Goal: Check status: Check status

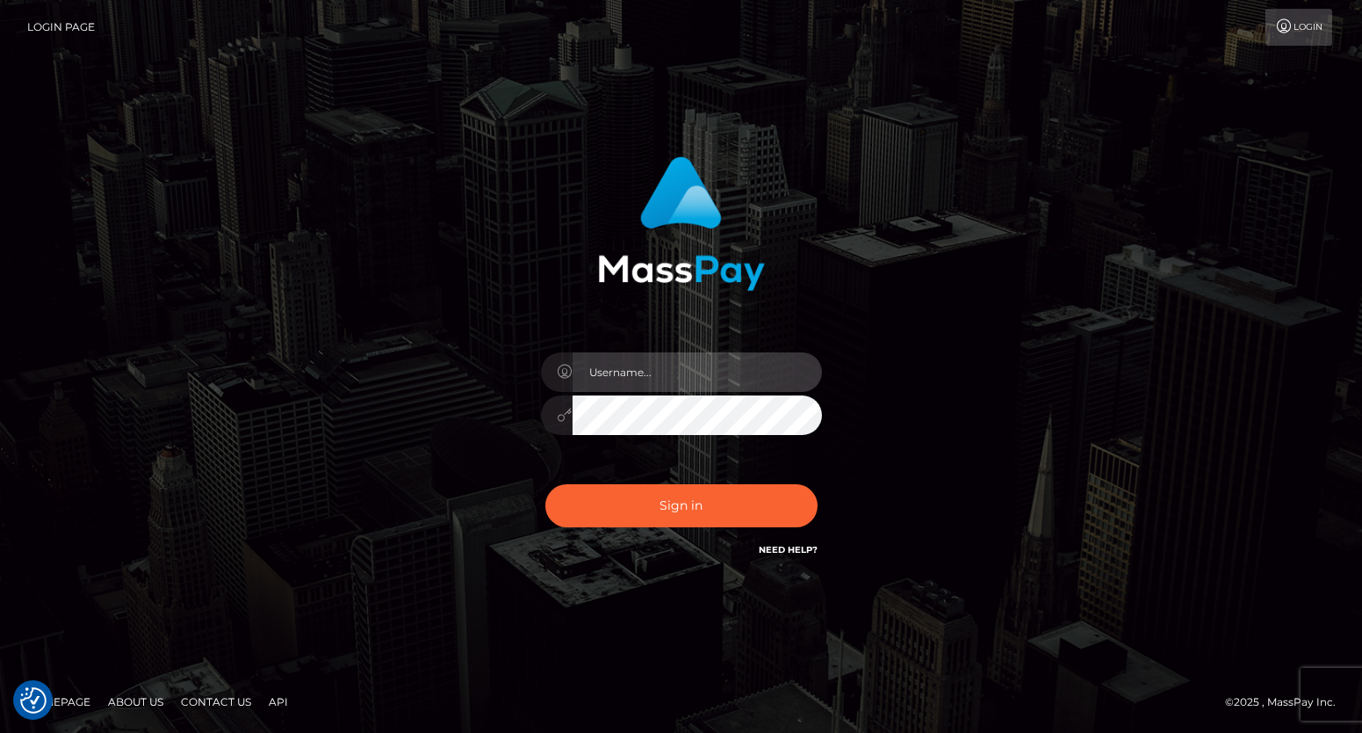
drag, startPoint x: 618, startPoint y: 373, endPoint x: 632, endPoint y: 357, distance: 20.6
click at [618, 373] on input "text" at bounding box center [697, 372] width 249 height 40
paste input "matias.tilia"
type input "matias.tilia"
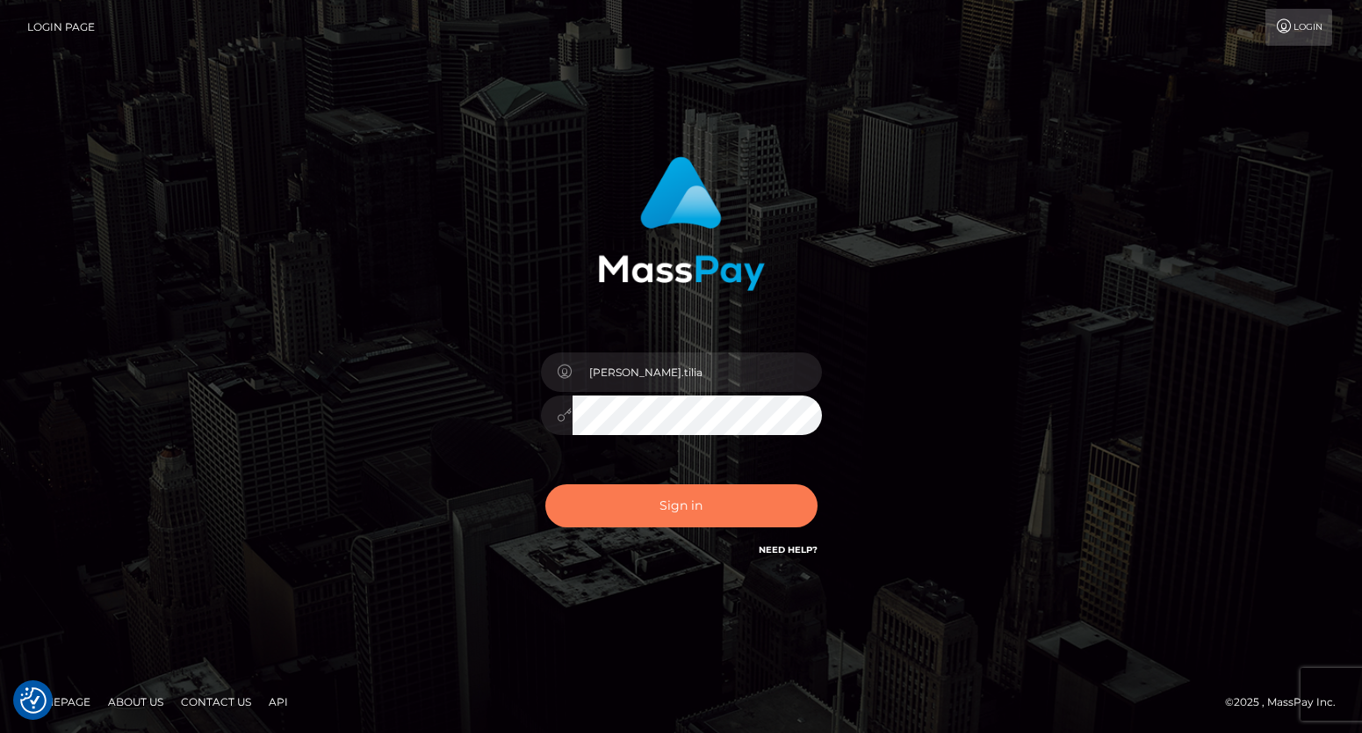
click at [661, 495] on button "Sign in" at bounding box center [681, 505] width 272 height 43
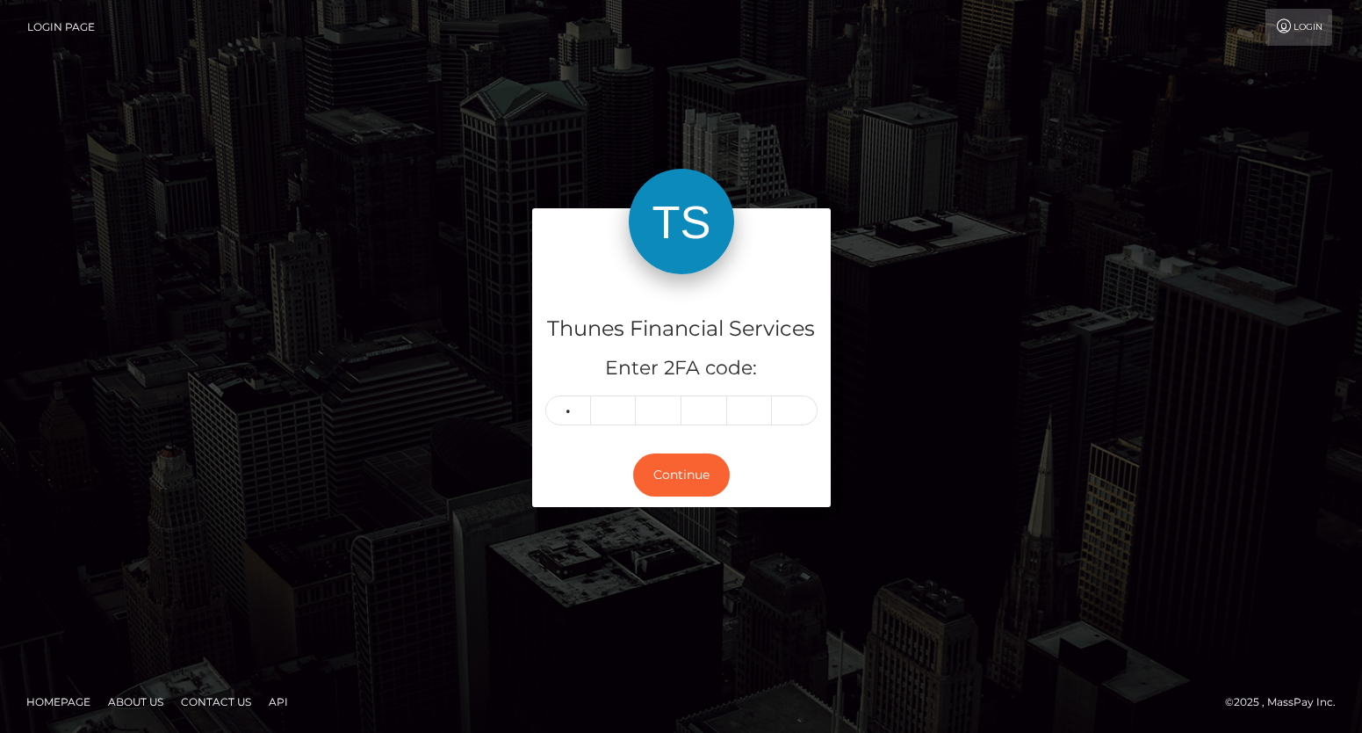
type input "9"
type input "7"
type input "5"
type input "6"
type input "9"
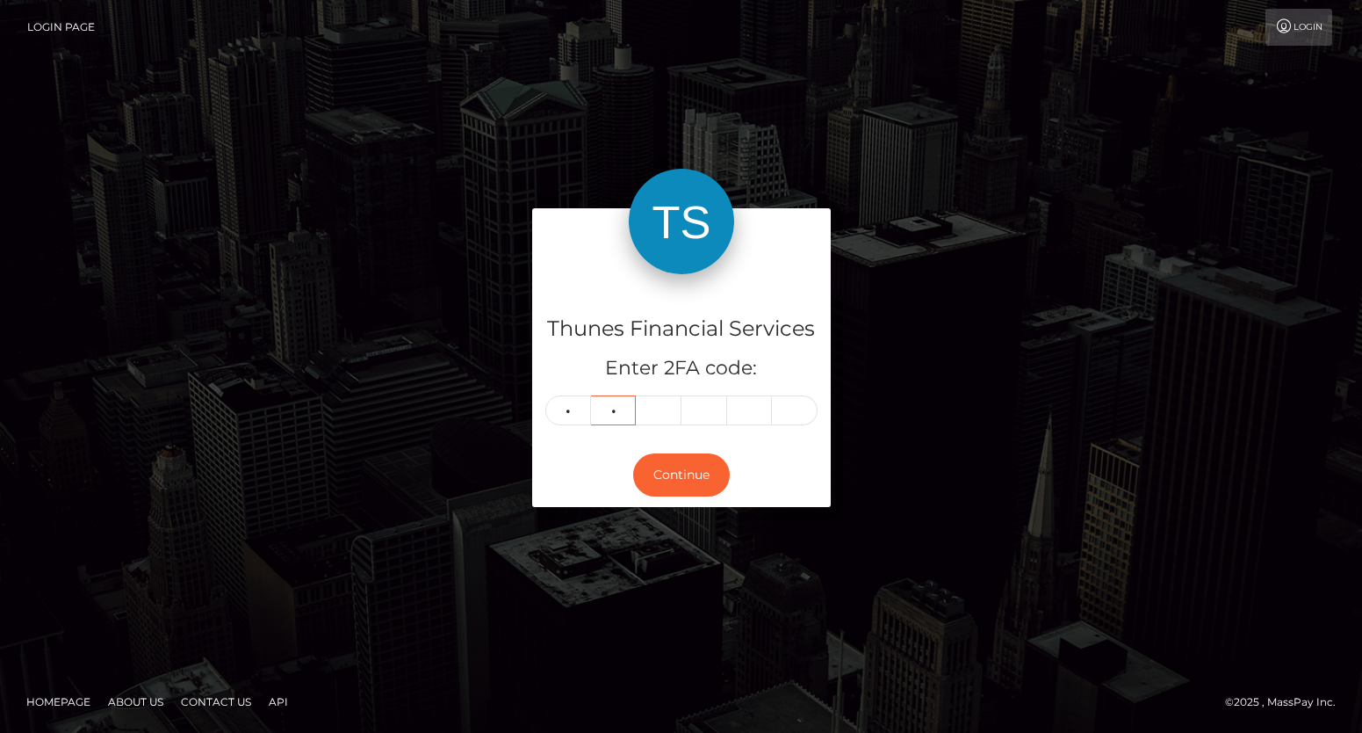
type input "7"
type input "5"
type input "6"
type input "8"
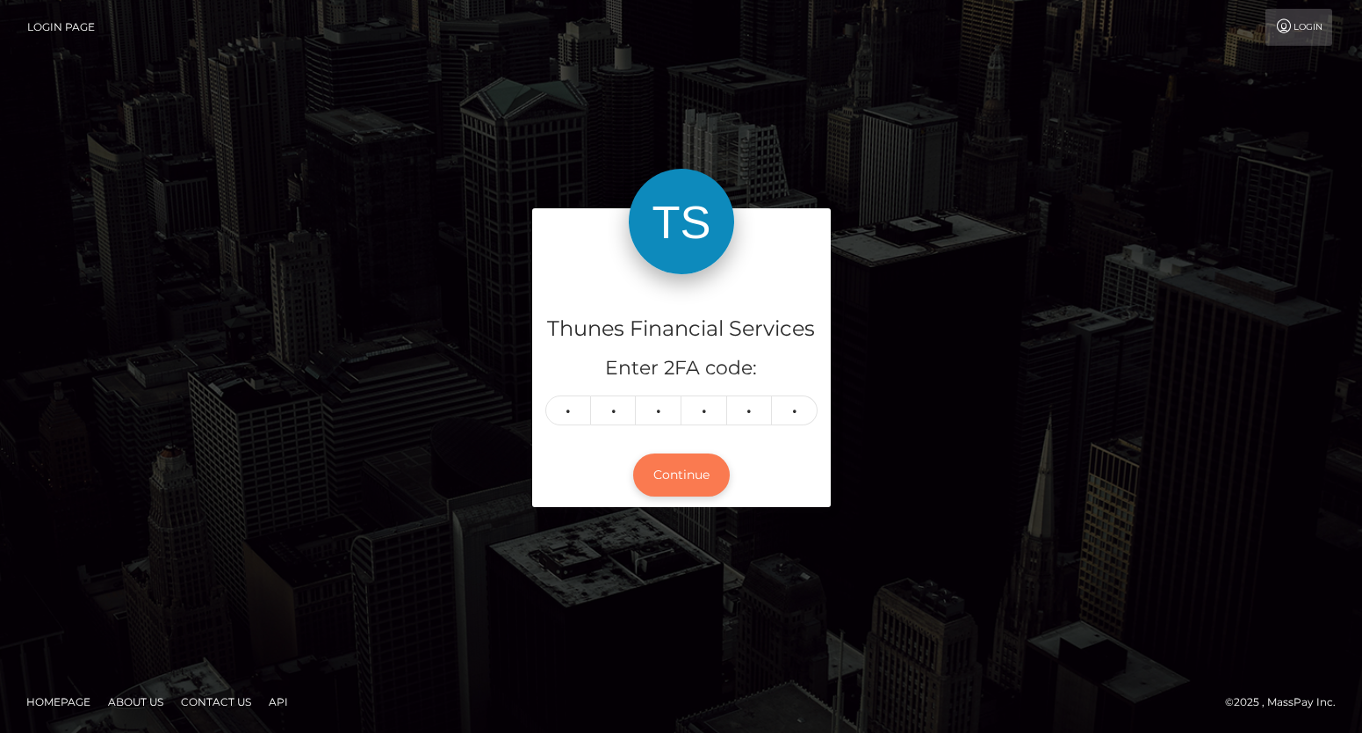
click at [699, 477] on button "Continue" at bounding box center [681, 474] width 97 height 43
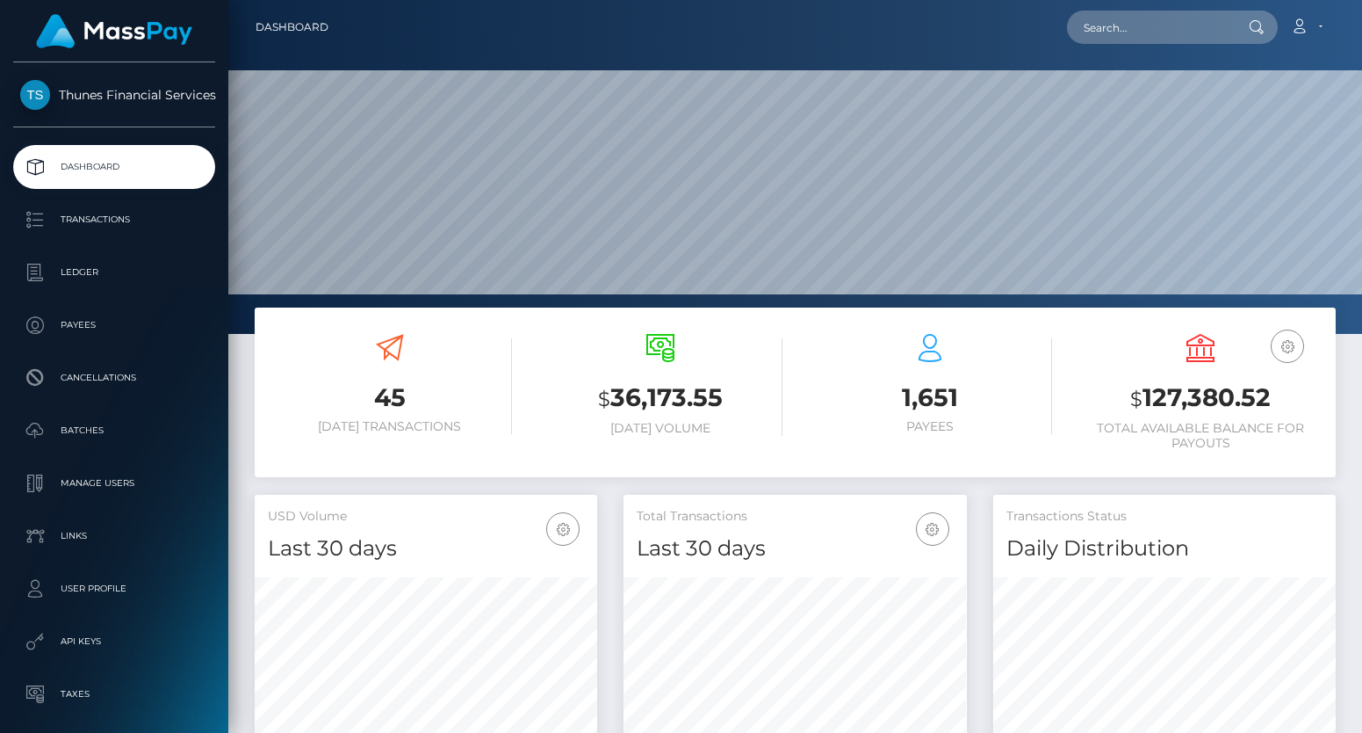
scroll to position [312, 343]
click at [1128, 34] on input "text" at bounding box center [1149, 27] width 165 height 33
paste input "cd915c8a-7108-4bad-8672-e2c5d883b808"
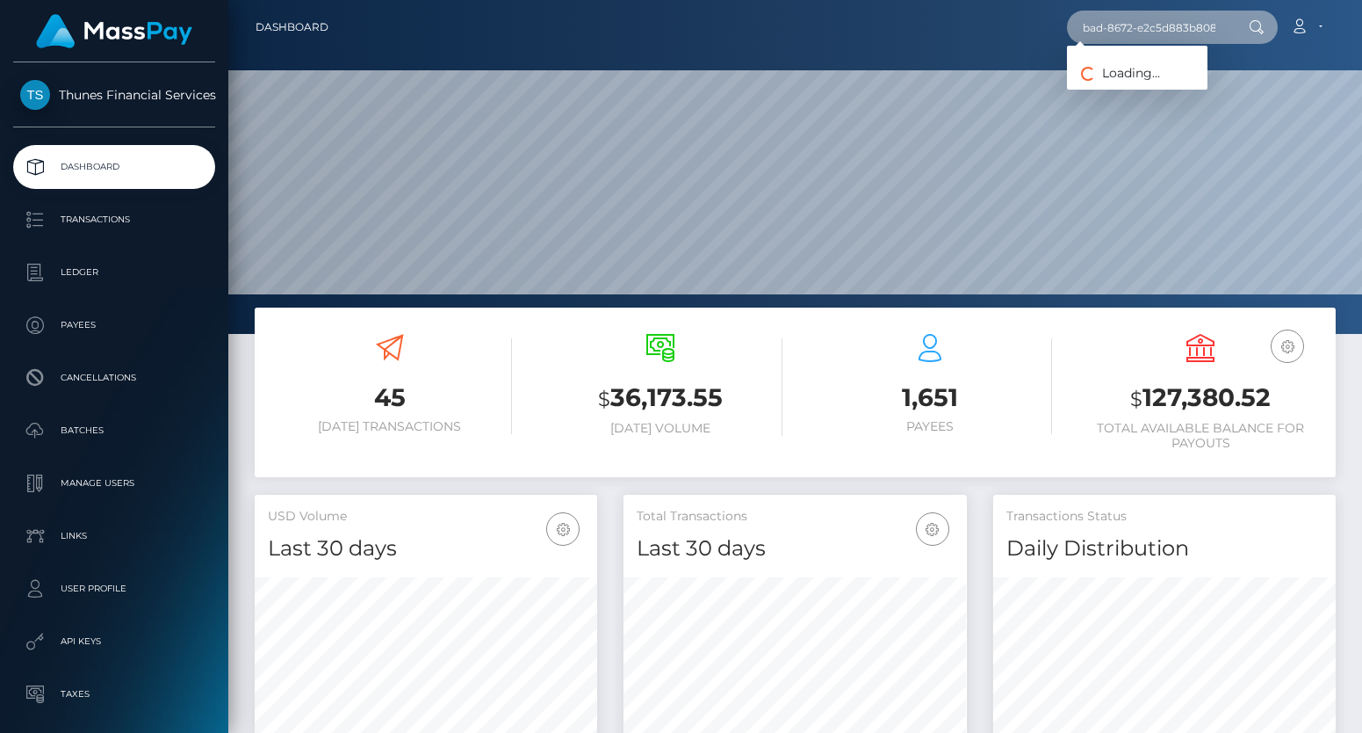
type input "cd915c8a-7108-4bad-8672-e2c5d883b808"
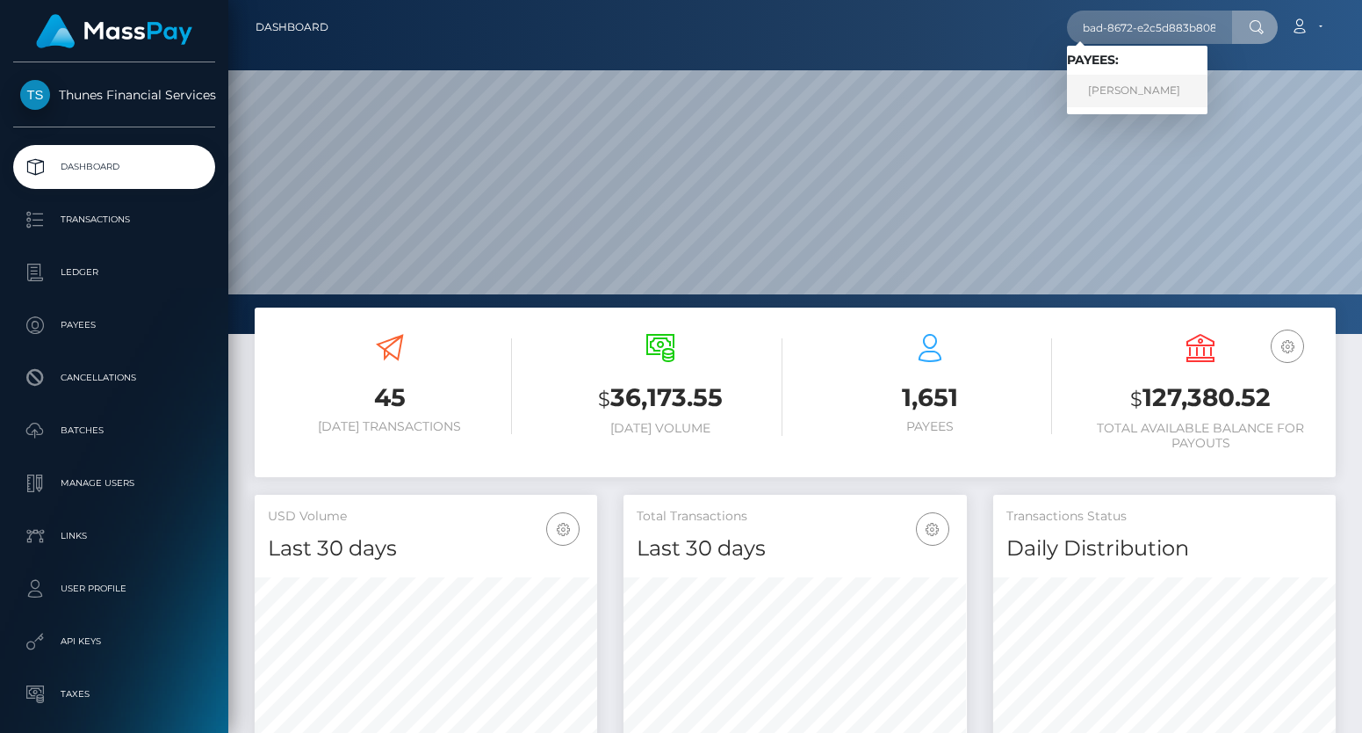
scroll to position [0, 0]
click at [1124, 87] on link "gabriel jordão" at bounding box center [1137, 91] width 141 height 32
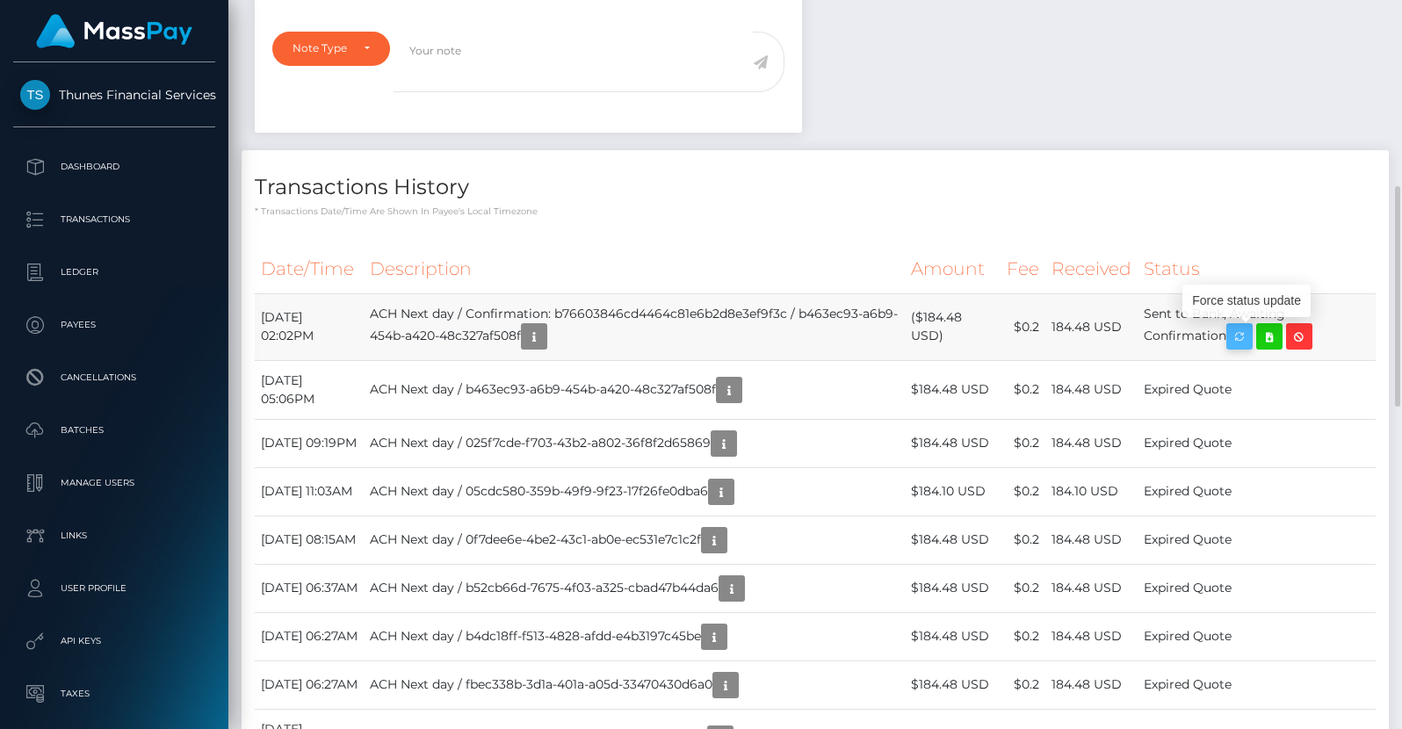
scroll to position [211, 357]
drag, startPoint x: 1149, startPoint y: 303, endPoint x: 1200, endPoint y: 300, distance: 51.0
click at [1241, 334] on tr "October 9, 2025 02:02PM ACH Next day / Confirmation: b76603846cd4464c81e6b2d8e3…" at bounding box center [815, 326] width 1121 height 67
click at [1169, 321] on td "Sent to Bank, Awaiting Confirmation" at bounding box center [1256, 326] width 238 height 67
copy td "Sent to Bank, Awaiting Confirmation"
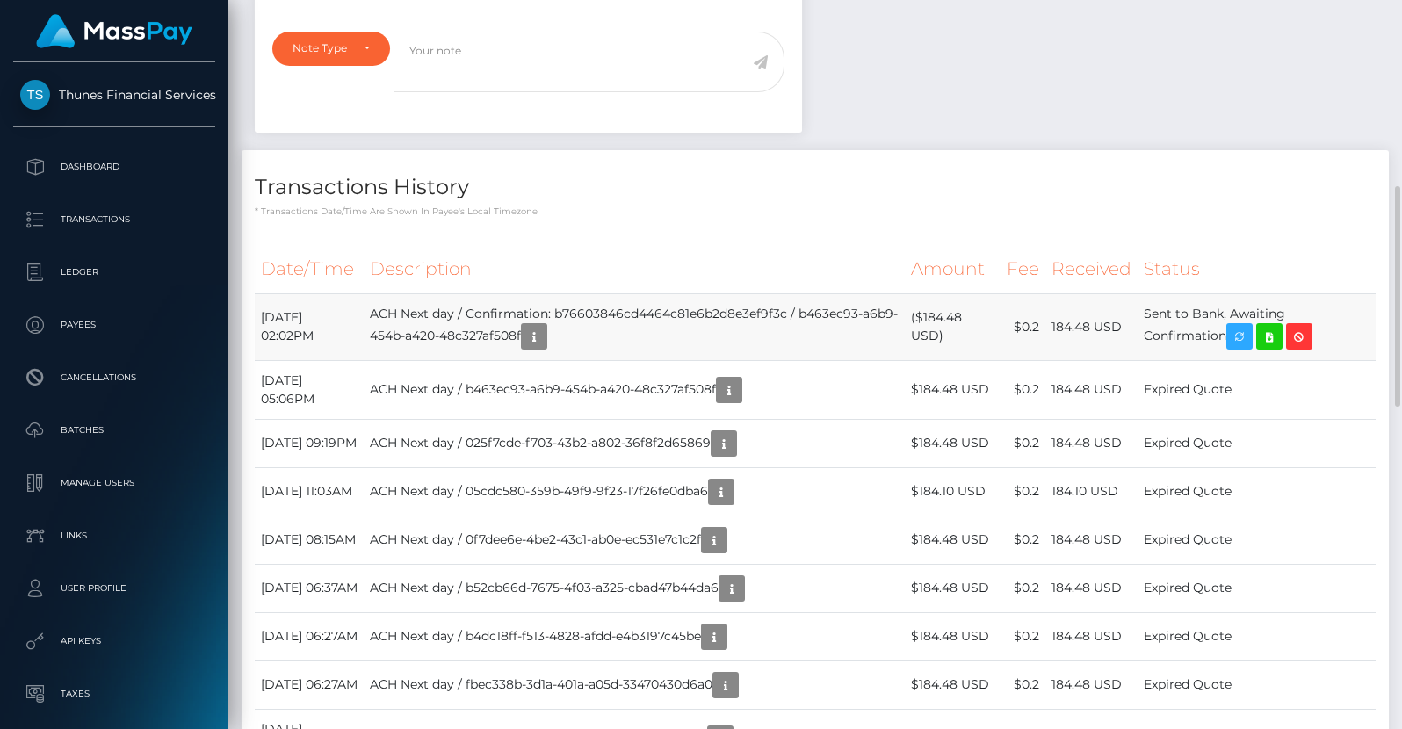
drag, startPoint x: 1158, startPoint y: 306, endPoint x: 1238, endPoint y: 334, distance: 84.7
click at [1238, 334] on td "Sent to Bank, Awaiting Confirmation" at bounding box center [1256, 326] width 238 height 67
